Goal: Task Accomplishment & Management: Manage account settings

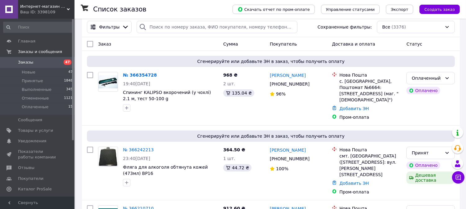
scroll to position [69, 0]
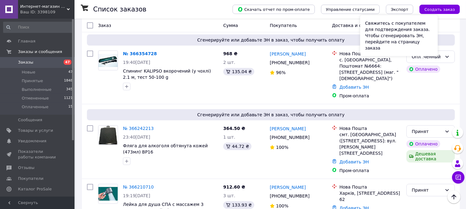
click at [429, 54] on div "Свяжитесь с покупателем для подтверждения заказа. Чтобы сгенерировать ЭН, перей…" at bounding box center [399, 35] width 78 height 41
click at [448, 54] on icon at bounding box center [447, 56] width 5 height 5
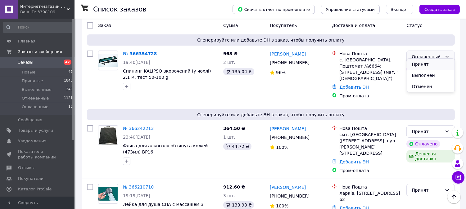
click at [424, 62] on li "Принят" at bounding box center [431, 64] width 48 height 11
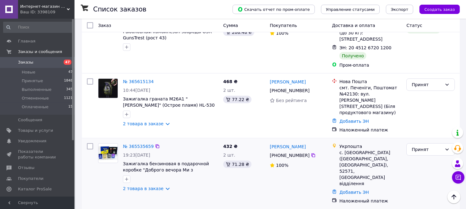
scroll to position [621, 0]
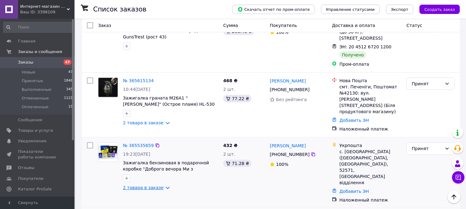
click at [148, 185] on link "2 товара в заказе" at bounding box center [143, 187] width 41 height 5
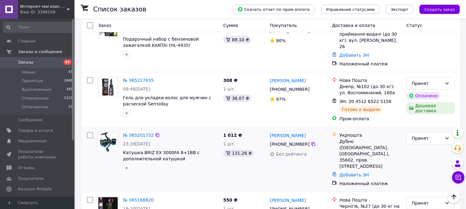
scroll to position [1001, 0]
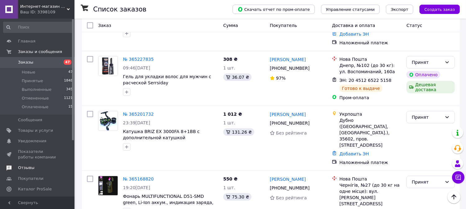
click at [11, 168] on use at bounding box center [9, 168] width 5 height 5
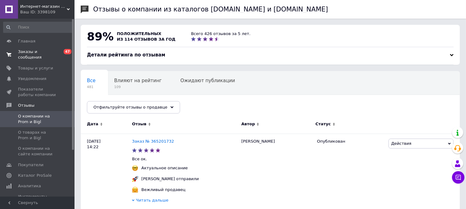
click at [37, 51] on span "Заказы и сообщения" at bounding box center [37, 54] width 39 height 11
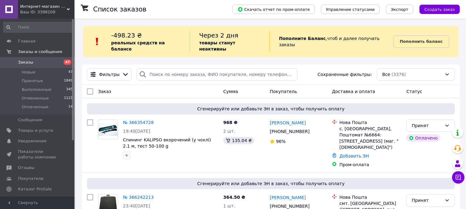
click at [25, 66] on link "Заказы 47" at bounding box center [38, 62] width 76 height 11
click at [67, 10] on icon at bounding box center [68, 9] width 3 height 3
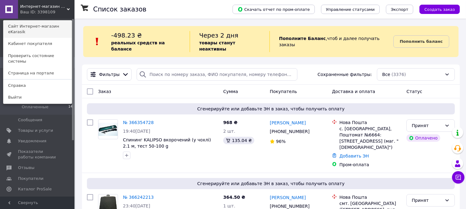
click at [54, 24] on link "Сайт Интернет-магазин eKarasik" at bounding box center [37, 29] width 68 height 17
